Goal: Task Accomplishment & Management: Manage account settings

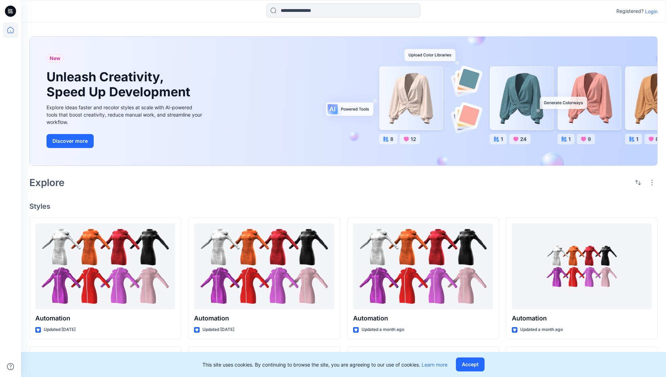
click at [649, 11] on p "Login" at bounding box center [651, 11] width 13 height 7
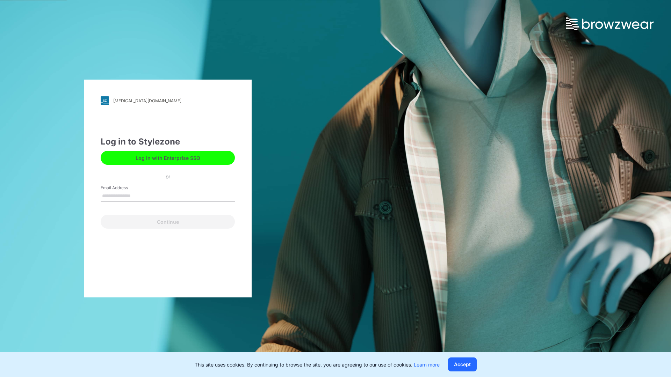
click at [138, 196] on input "Email Address" at bounding box center [168, 196] width 134 height 10
type input "**********"
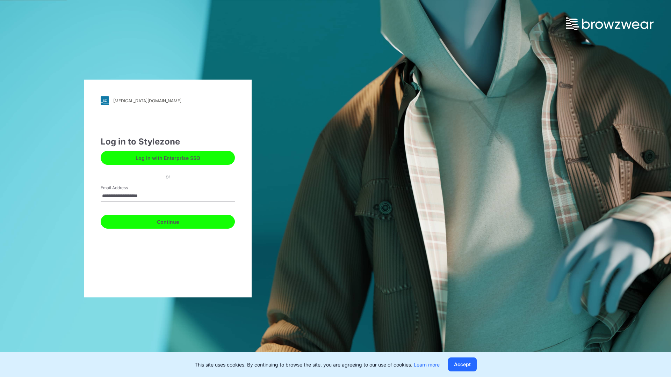
click at [175, 221] on button "Continue" at bounding box center [168, 222] width 134 height 14
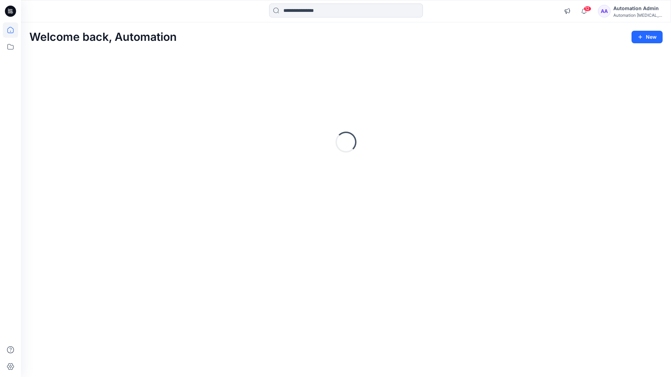
click at [13, 30] on icon at bounding box center [10, 30] width 6 height 6
click at [12, 50] on icon at bounding box center [10, 46] width 15 height 15
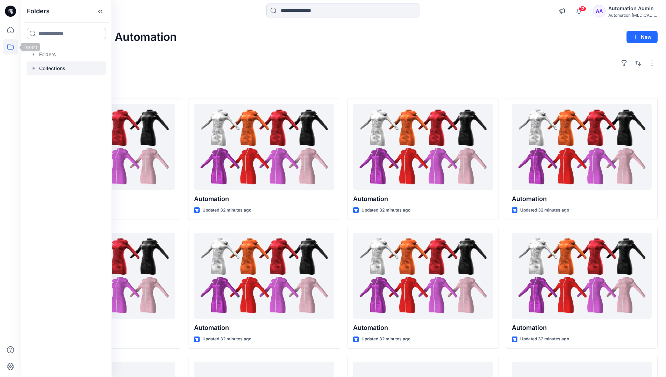
click at [58, 69] on p "Collections" at bounding box center [52, 68] width 26 height 8
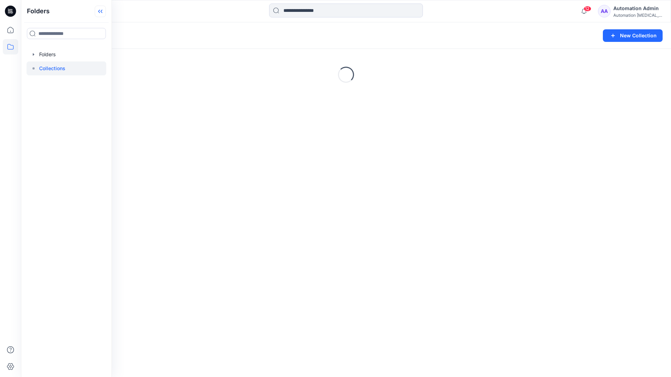
click at [104, 15] on icon at bounding box center [100, 12] width 11 height 12
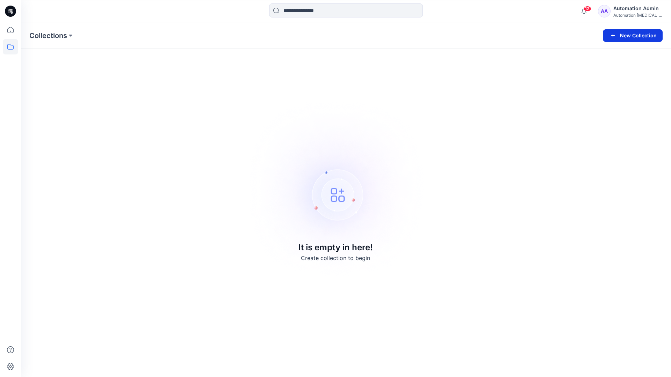
click at [635, 38] on button "New Collection" at bounding box center [633, 35] width 60 height 13
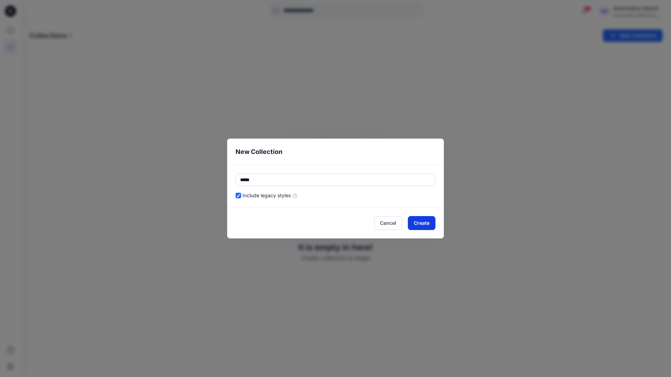
type input "*****"
click at [413, 222] on button "Create" at bounding box center [422, 223] width 28 height 14
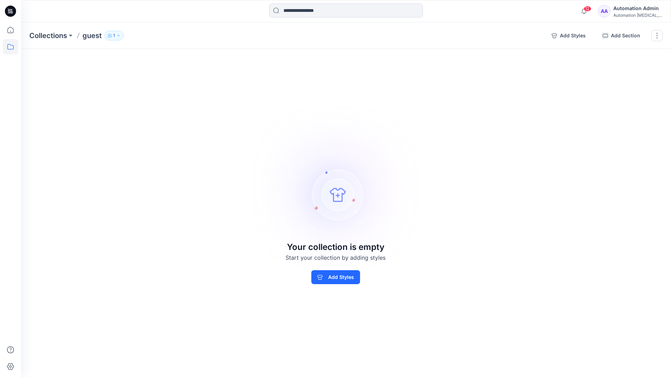
click at [114, 35] on p "1" at bounding box center [114, 36] width 2 height 8
click at [199, 58] on icon "button" at bounding box center [198, 57] width 6 height 6
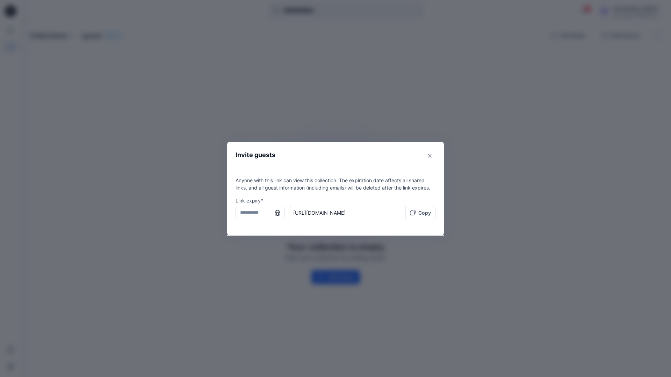
click at [257, 214] on input "text" at bounding box center [260, 212] width 49 height 13
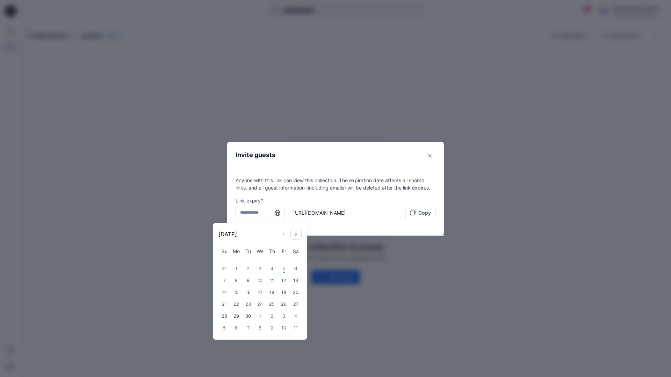
click at [298, 233] on icon "Choose Date" at bounding box center [296, 235] width 6 height 6
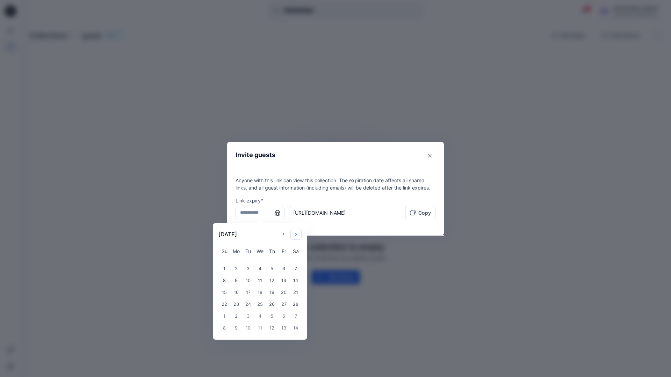
click at [298, 233] on icon "Choose Date" at bounding box center [296, 235] width 6 height 6
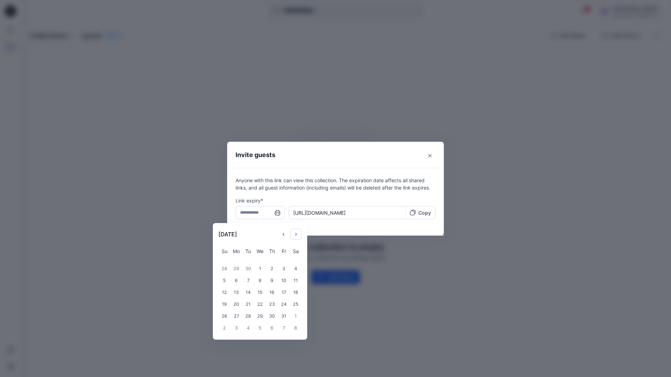
click at [298, 233] on icon "Choose Date" at bounding box center [296, 235] width 6 height 6
click at [257, 294] on div "14" at bounding box center [260, 293] width 12 height 12
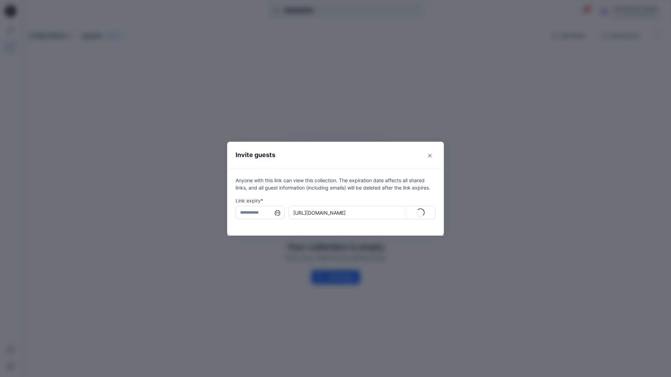
type input "**********"
click at [421, 214] on p "Copy" at bounding box center [424, 212] width 13 height 7
click at [429, 156] on icon "Close" at bounding box center [429, 155] width 3 height 3
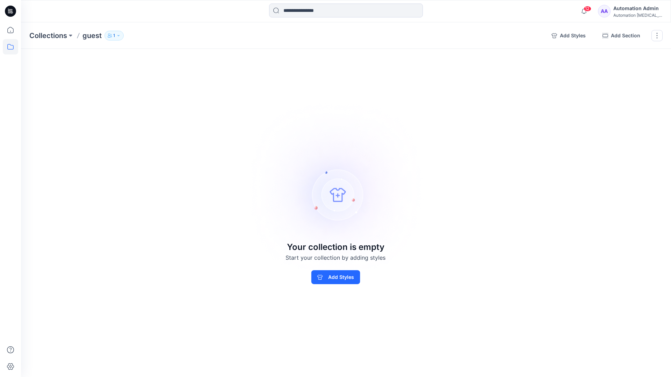
click at [114, 37] on p "1" at bounding box center [114, 36] width 2 height 8
click at [374, 141] on img at bounding box center [335, 188] width 195 height 195
click at [656, 37] on button "button" at bounding box center [657, 35] width 11 height 11
click at [617, 84] on button "Delete Collection" at bounding box center [623, 84] width 75 height 13
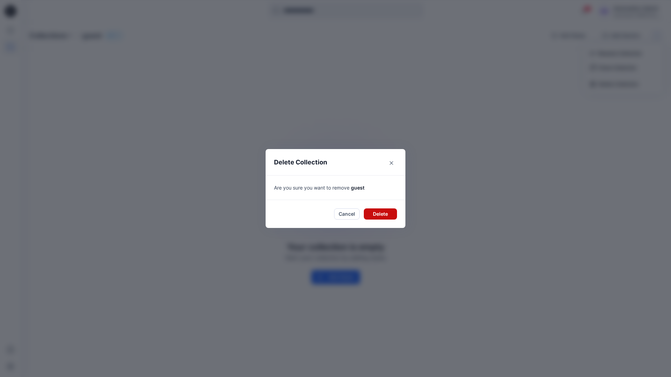
click at [366, 212] on button "Delete" at bounding box center [380, 214] width 33 height 11
